Goal: Find specific page/section: Find specific page/section

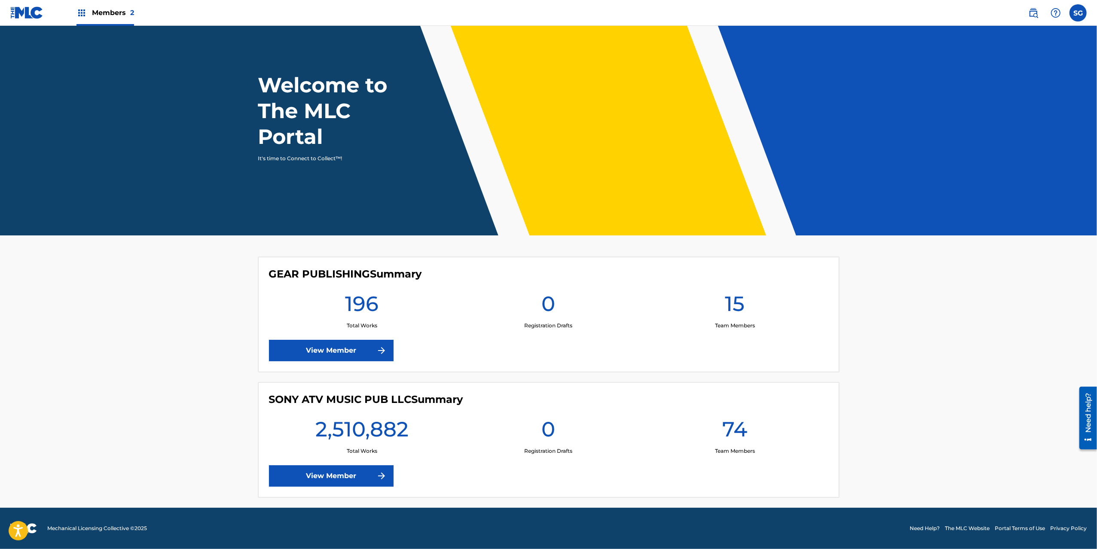
click at [336, 470] on link "View Member" at bounding box center [331, 475] width 125 height 21
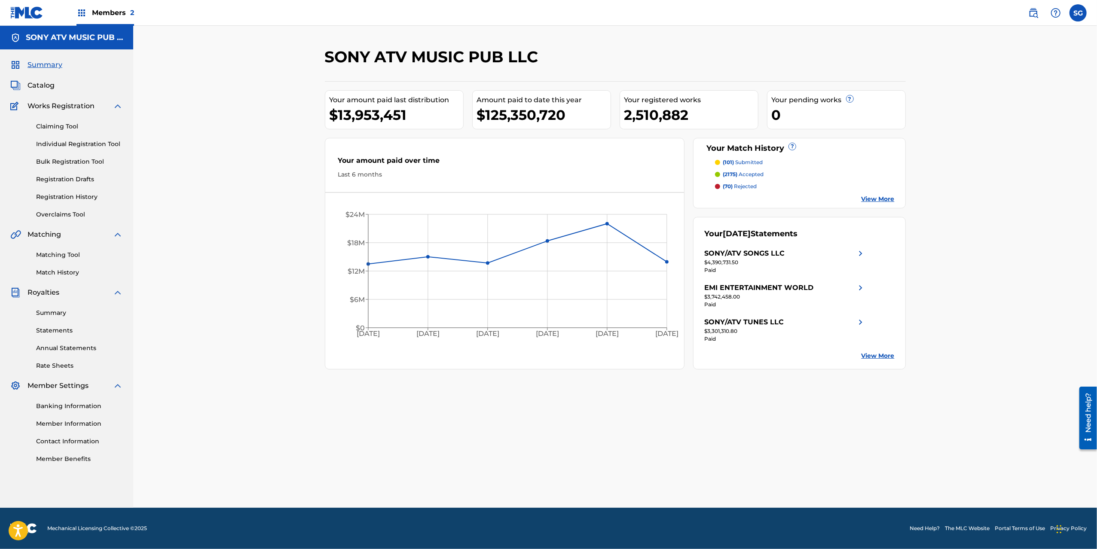
click at [50, 89] on span "Catalog" at bounding box center [41, 85] width 27 height 10
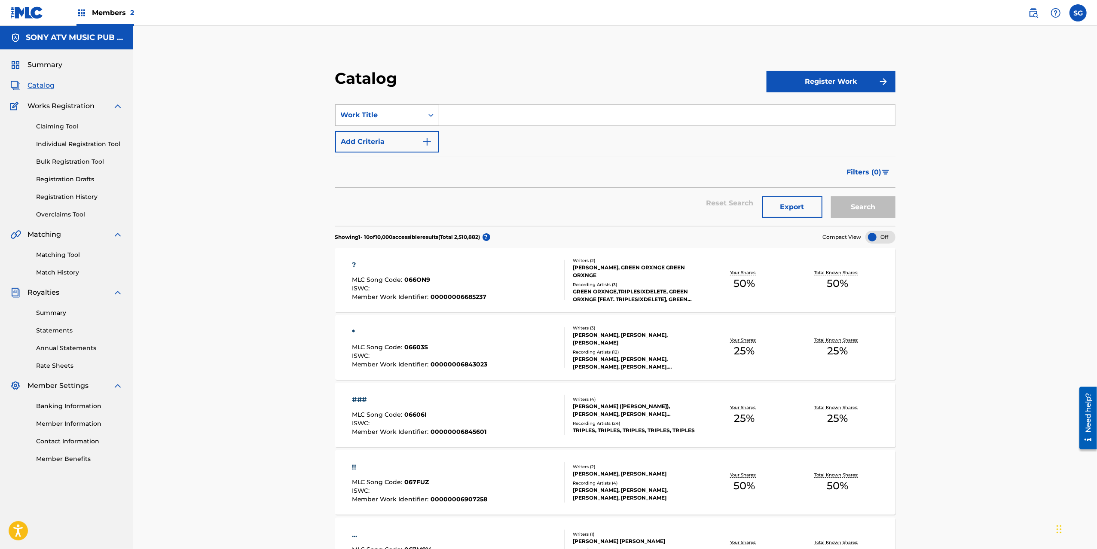
click at [435, 113] on div "Search Form" at bounding box center [430, 114] width 15 height 15
click at [393, 203] on div "MLC Song Code" at bounding box center [387, 200] width 103 height 21
click at [492, 113] on input "Search Form" at bounding box center [667, 115] width 456 height 21
type input "O"
type input "PN078T"
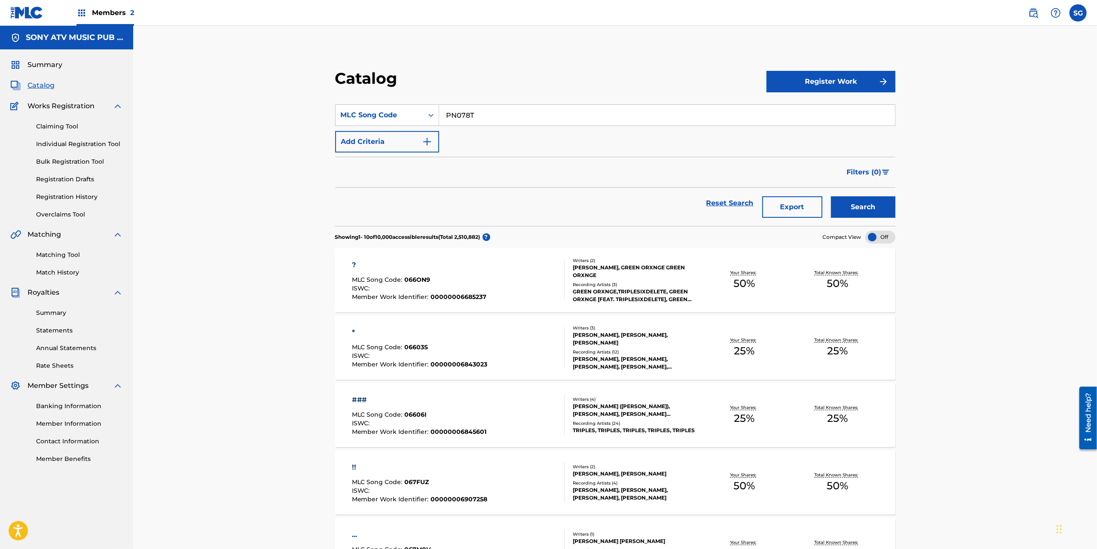
click at [831, 196] on button "Search" at bounding box center [863, 206] width 64 height 21
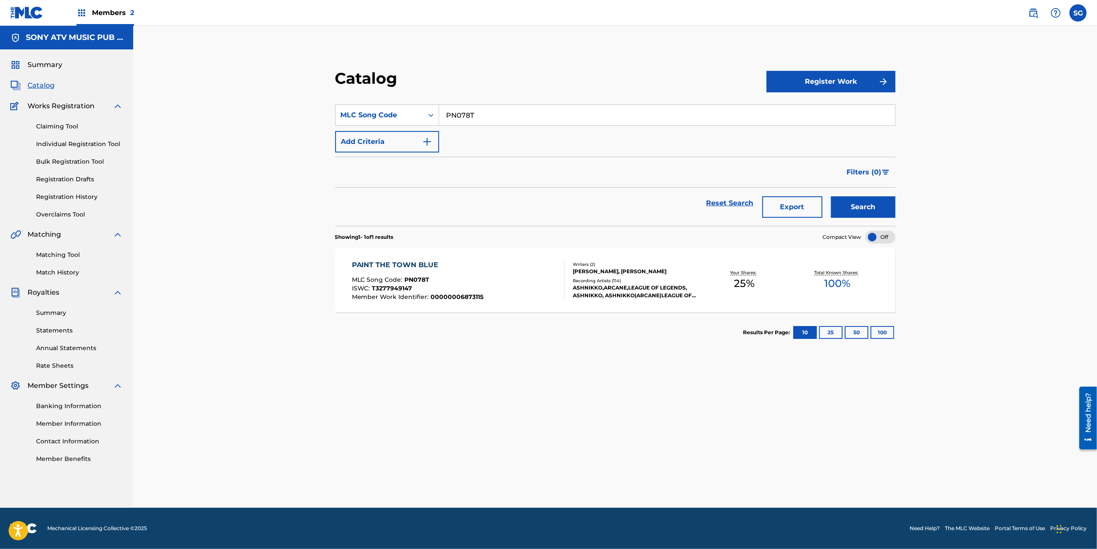
click at [434, 272] on div "PAINT THE TOWN BLUE MLC Song Code : PN078T ISWC : T3277949147 Member Work Ident…" at bounding box center [418, 280] width 132 height 40
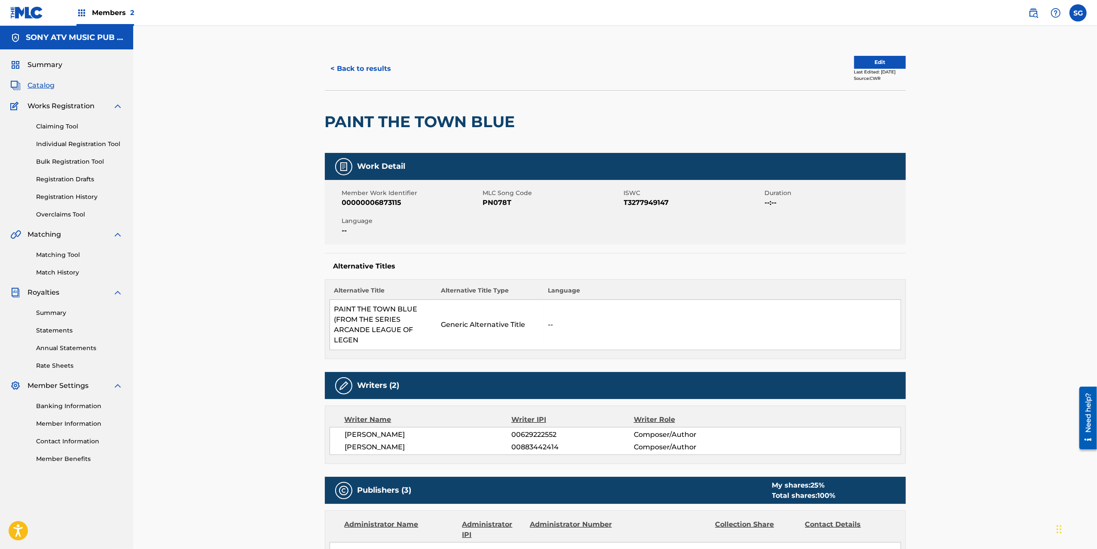
click at [56, 257] on link "Matching Tool" at bounding box center [79, 255] width 87 height 9
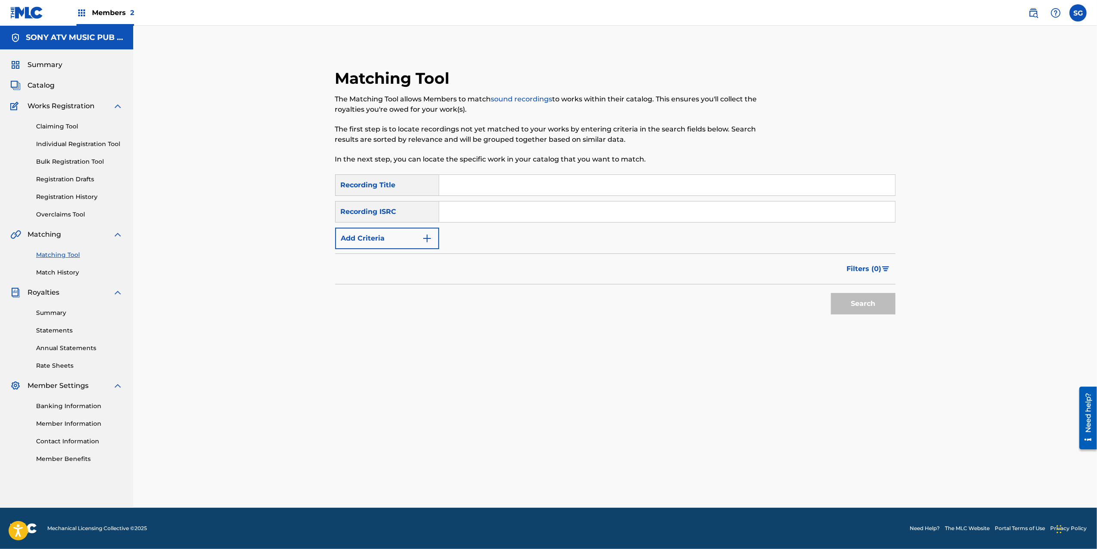
click at [58, 269] on link "Match History" at bounding box center [79, 272] width 87 height 9
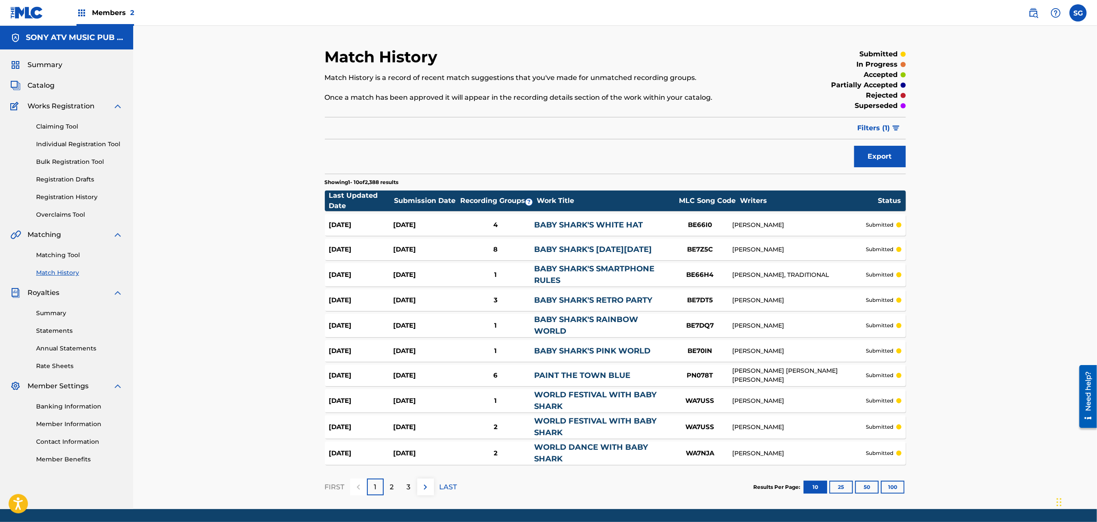
click at [49, 88] on span "Catalog" at bounding box center [41, 85] width 27 height 10
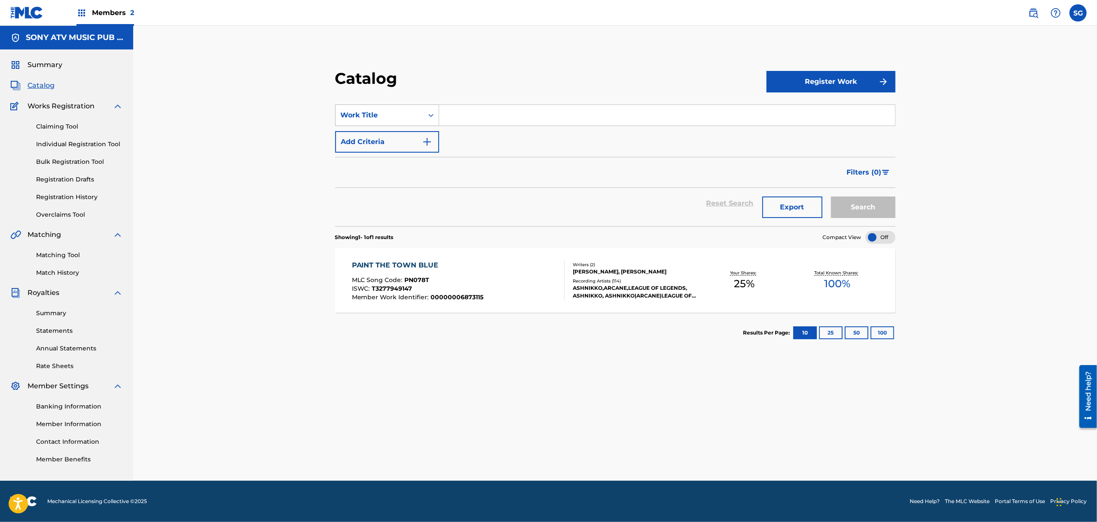
click at [383, 123] on div "Work Title" at bounding box center [380, 115] width 88 height 16
click at [384, 205] on div "MLC Song Code" at bounding box center [387, 200] width 103 height 21
